Goal: Find specific page/section: Find specific page/section

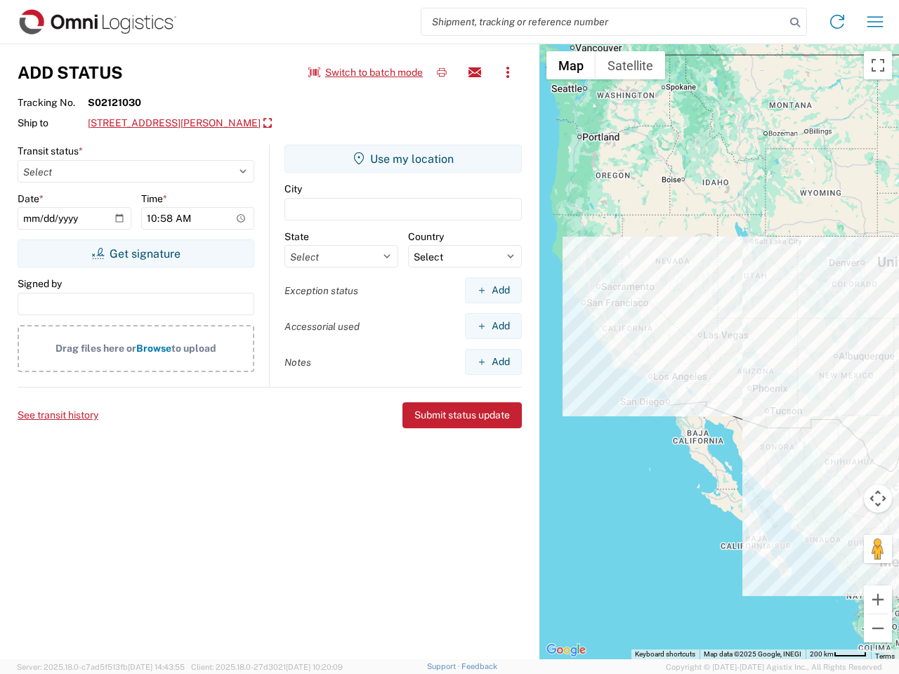
click at [603, 22] on input "search" at bounding box center [603, 21] width 364 height 27
click at [795, 22] on icon at bounding box center [795, 23] width 20 height 20
click at [837, 22] on icon at bounding box center [837, 22] width 22 height 22
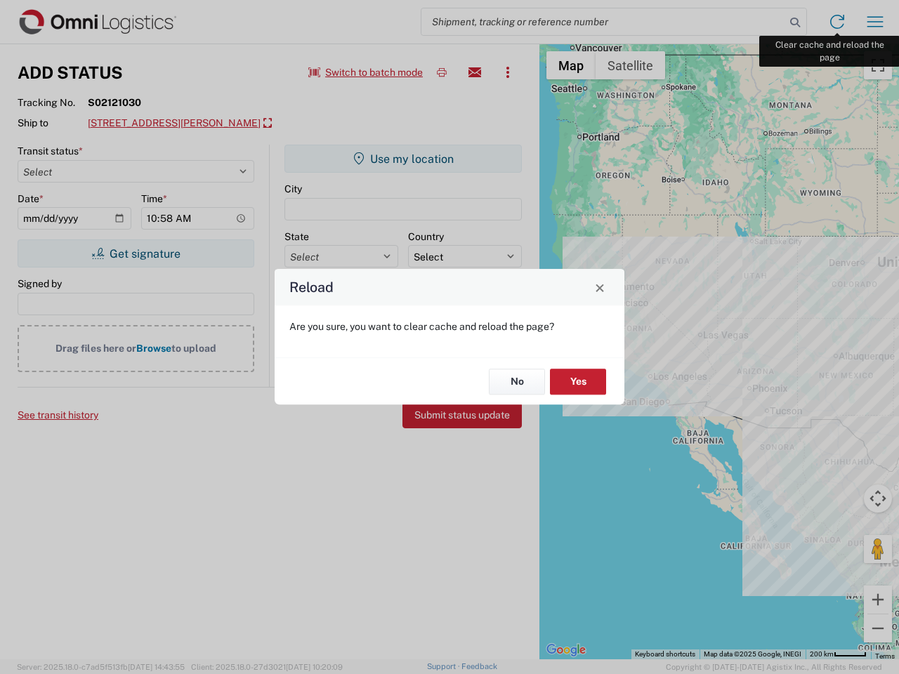
click at [875, 22] on div "Reload Are you sure, you want to clear cache and reload the page? No Yes" at bounding box center [449, 337] width 899 height 674
click at [366, 72] on div "Reload Are you sure, you want to clear cache and reload the page? No Yes" at bounding box center [449, 337] width 899 height 674
click at [442, 72] on div "Reload Are you sure, you want to clear cache and reload the page? No Yes" at bounding box center [449, 337] width 899 height 674
click at [475, 72] on div "Reload Are you sure, you want to clear cache and reload the page? No Yes" at bounding box center [449, 337] width 899 height 674
click at [508, 72] on div "Reload Are you sure, you want to clear cache and reload the page? No Yes" at bounding box center [449, 337] width 899 height 674
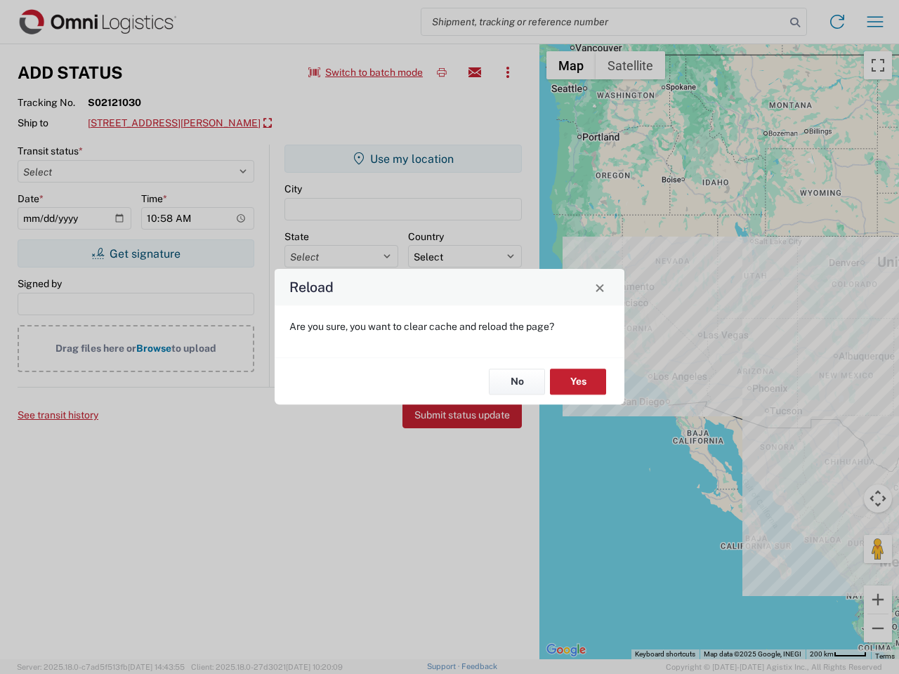
click at [234, 124] on div "Reload Are you sure, you want to clear cache and reload the page? No Yes" at bounding box center [449, 337] width 899 height 674
click at [135, 253] on div "Reload Are you sure, you want to clear cache and reload the page? No Yes" at bounding box center [449, 337] width 899 height 674
